Goal: Contribute content

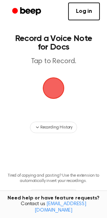
click at [48, 88] on span "button" at bounding box center [54, 88] width 22 height 22
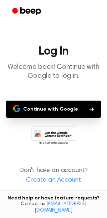
click at [61, 107] on button "Continue with Google" at bounding box center [53, 108] width 95 height 17
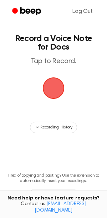
click at [59, 87] on span "button" at bounding box center [54, 88] width 22 height 22
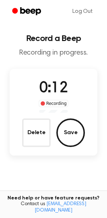
click at [87, 135] on div "0:12 Recording Delete Save" at bounding box center [54, 111] width 88 height 69
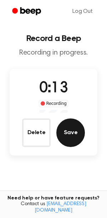
click at [75, 135] on button "Save" at bounding box center [70, 132] width 28 height 28
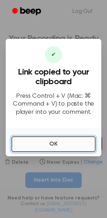
click at [52, 146] on button "OK" at bounding box center [53, 144] width 84 height 16
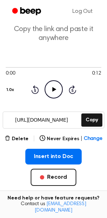
scroll to position [52, 0]
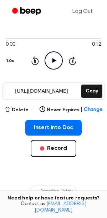
click at [55, 160] on div "Insert into Doc Record" at bounding box center [53, 150] width 95 height 60
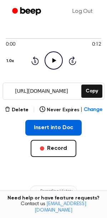
click at [57, 129] on button "Insert into Doc" at bounding box center [53, 128] width 57 height 16
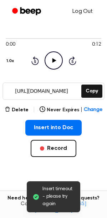
click at [93, 12] on link "Log Out" at bounding box center [82, 11] width 35 height 17
